Goal: Transaction & Acquisition: Purchase product/service

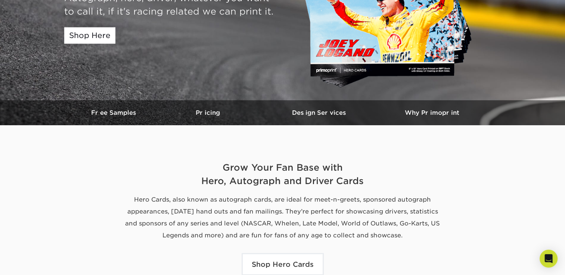
scroll to position [86, 0]
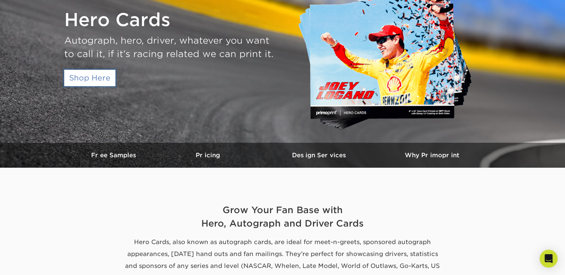
click at [87, 80] on link "Shop Here" at bounding box center [89, 78] width 51 height 16
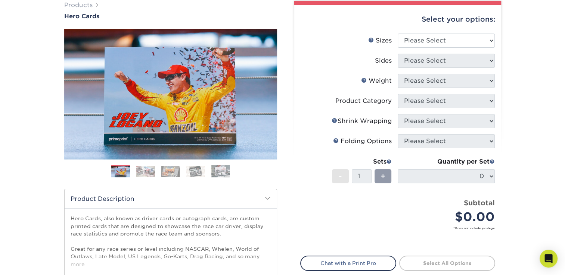
scroll to position [68, 0]
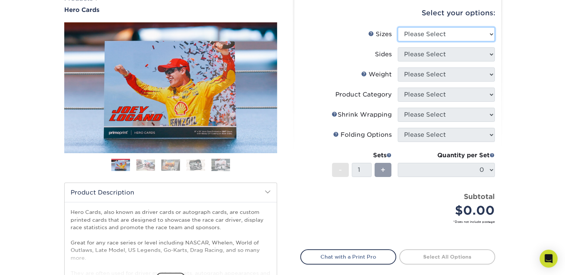
click at [472, 38] on select "Please Select 1.5" x 7" 4" x 6" 5" x 7" 6" x 8" 6" x 8.5" 6" x 9" 7" x 8.5" 7.5…" at bounding box center [445, 34] width 97 height 14
select select "6.00x9.00"
click at [397, 27] on select "Please Select 1.5" x 7" 4" x 6" 5" x 7" 6" x 8" 6" x 8.5" 6" x 9" 7" x 8.5" 7.5…" at bounding box center [445, 34] width 97 height 14
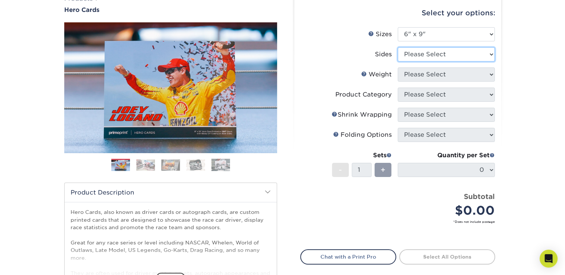
click at [475, 50] on select "Please Select Print Both Sides Print Front Only" at bounding box center [445, 54] width 97 height 14
select select "13abbda7-1d64-4f25-8bb2-c179b224825d"
click at [397, 47] on select "Please Select Print Both Sides Print Front Only" at bounding box center [445, 54] width 97 height 14
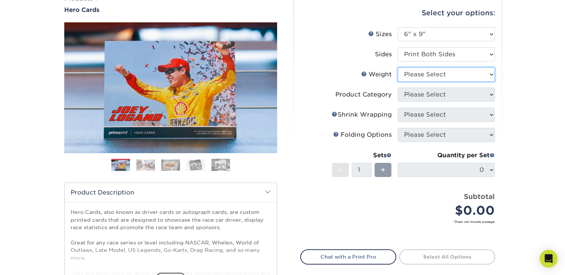
click at [464, 75] on select "Please Select 16PT 14PT 100LB" at bounding box center [445, 75] width 97 height 14
select select "16PT"
click at [397, 68] on select "Please Select 16PT 14PT 100LB" at bounding box center [445, 75] width 97 height 14
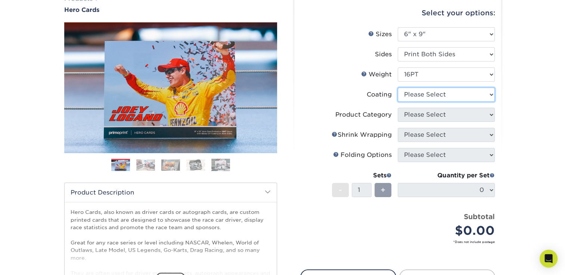
click at [467, 94] on select at bounding box center [445, 95] width 97 height 14
select select "ae367451-b2b8-45df-a344-0f05b6a12993"
click at [397, 88] on select at bounding box center [445, 95] width 97 height 14
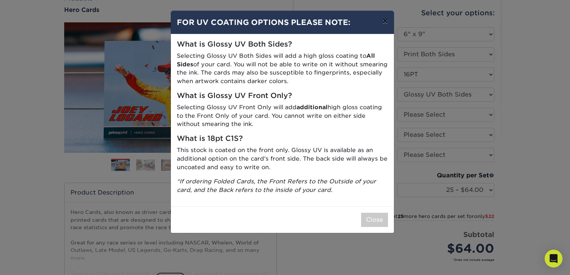
click at [391, 22] on button "×" at bounding box center [385, 21] width 17 height 21
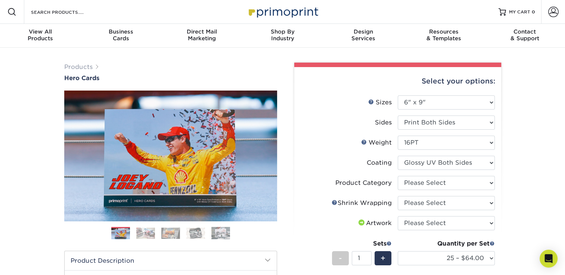
scroll to position [0, 0]
